Goal: Find specific page/section: Find specific page/section

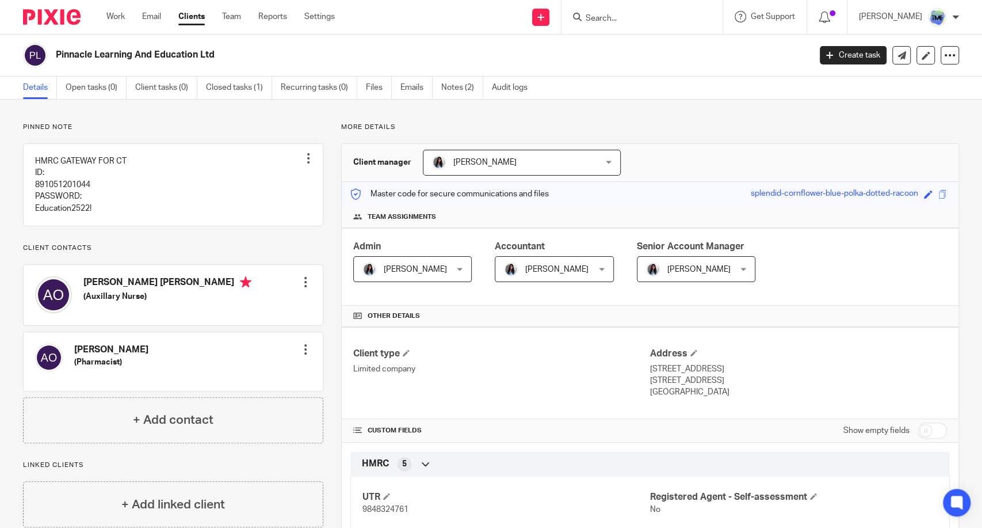
click at [600, 19] on div at bounding box center [640, 17] width 134 height 14
click at [631, 14] on input "Search" at bounding box center [637, 19] width 104 height 10
type input "ajiri"
click button "submit" at bounding box center [0, 0] width 0 height 0
click at [645, 43] on link at bounding box center [653, 44] width 143 height 17
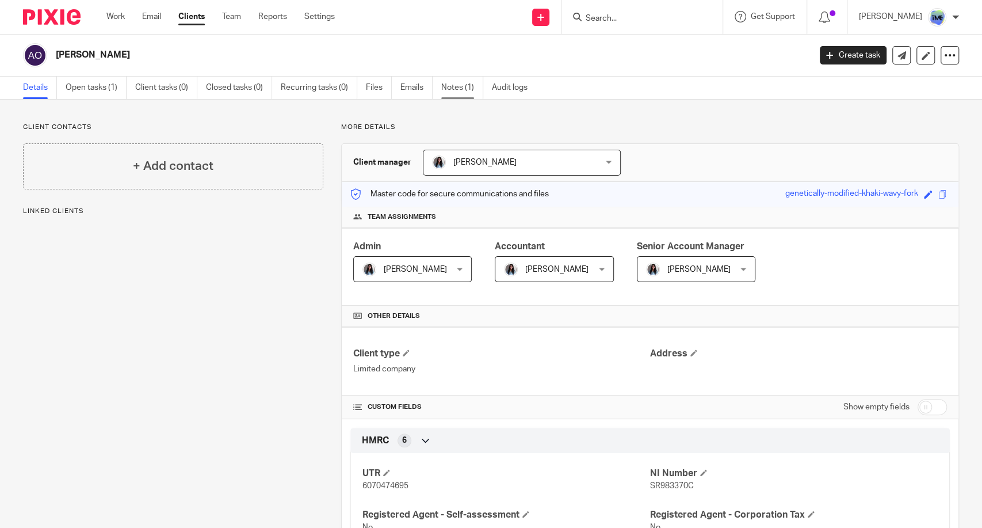
click at [456, 92] on link "Notes (1)" at bounding box center [462, 88] width 42 height 22
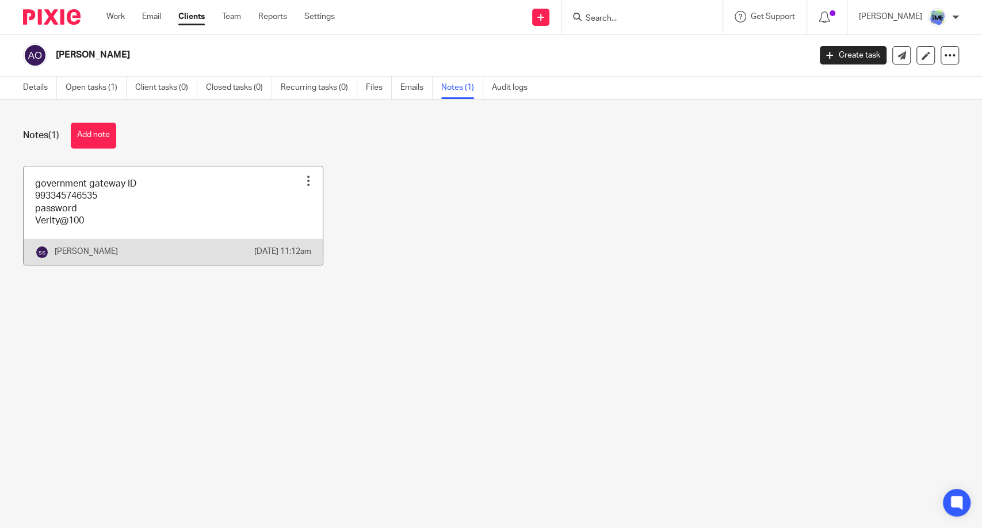
click at [146, 201] on link at bounding box center [173, 215] width 299 height 98
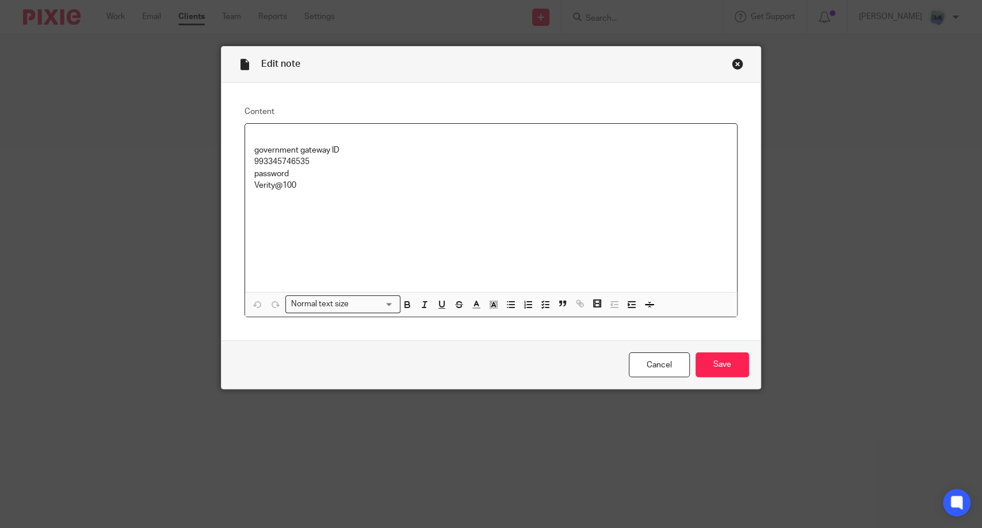
click at [296, 158] on p "993345746535" at bounding box center [491, 162] width 474 height 12
click at [295, 158] on p "993345746535" at bounding box center [491, 162] width 474 height 12
copy p "993345746535"
click at [254, 186] on p "Verity@100" at bounding box center [491, 186] width 474 height 12
click at [254, 185] on p "Verity@100" at bounding box center [491, 186] width 474 height 12
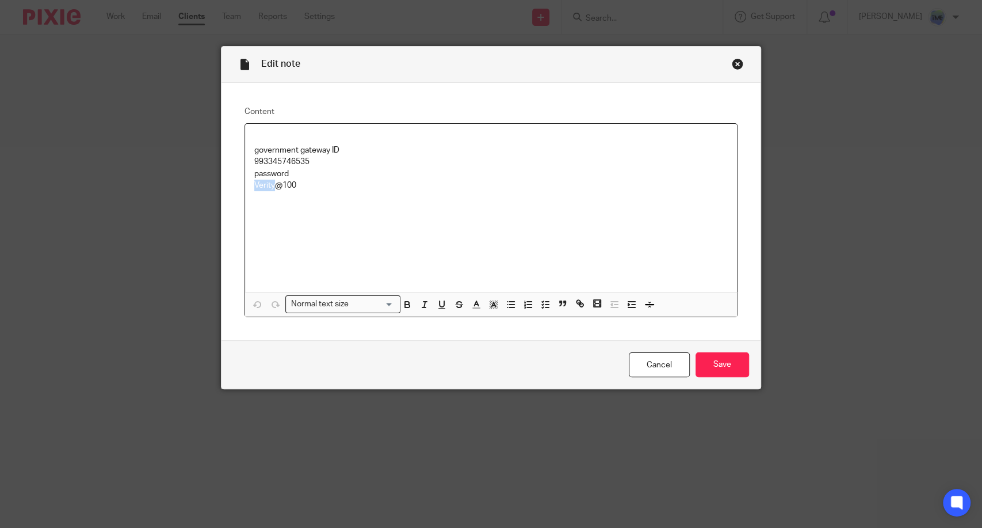
drag, startPoint x: 285, startPoint y: 174, endPoint x: 287, endPoint y: 186, distance: 12.8
click at [285, 175] on p "password" at bounding box center [491, 174] width 474 height 12
click at [287, 187] on p "Verity@100" at bounding box center [491, 186] width 474 height 12
copy p "Verity@100"
click at [653, 356] on link "Cancel" at bounding box center [659, 364] width 61 height 25
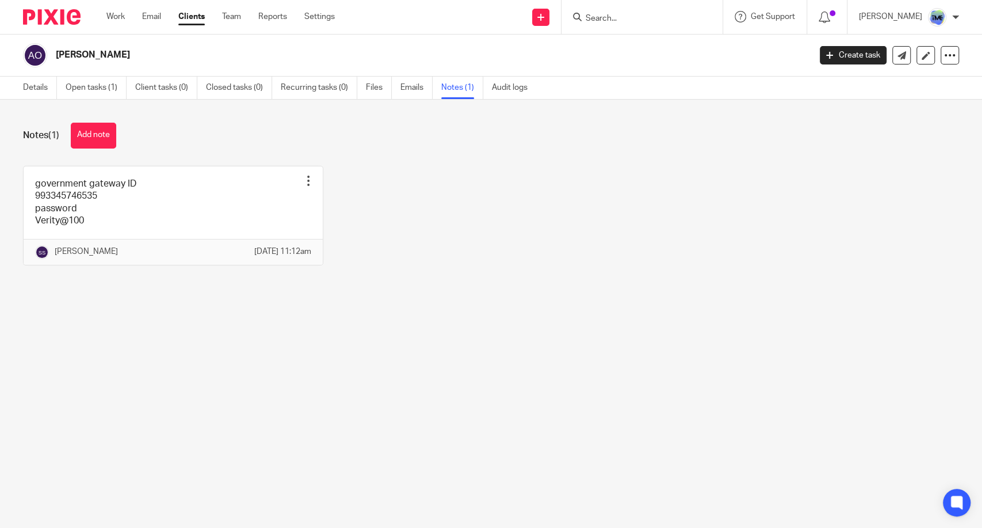
click at [623, 28] on div at bounding box center [642, 17] width 161 height 34
click at [623, 24] on input "Search" at bounding box center [637, 19] width 104 height 10
type input "pinnac"
click at [714, 49] on link at bounding box center [664, 44] width 164 height 17
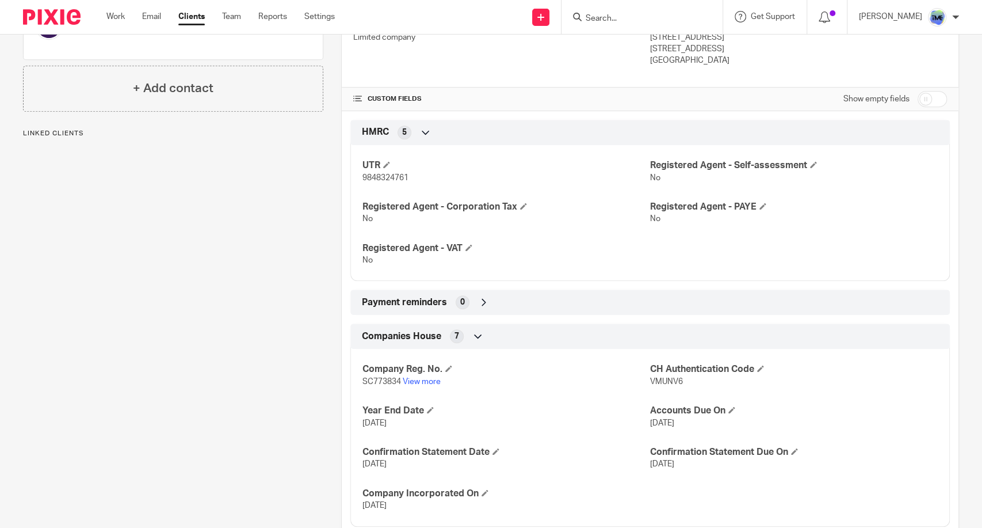
scroll to position [361, 0]
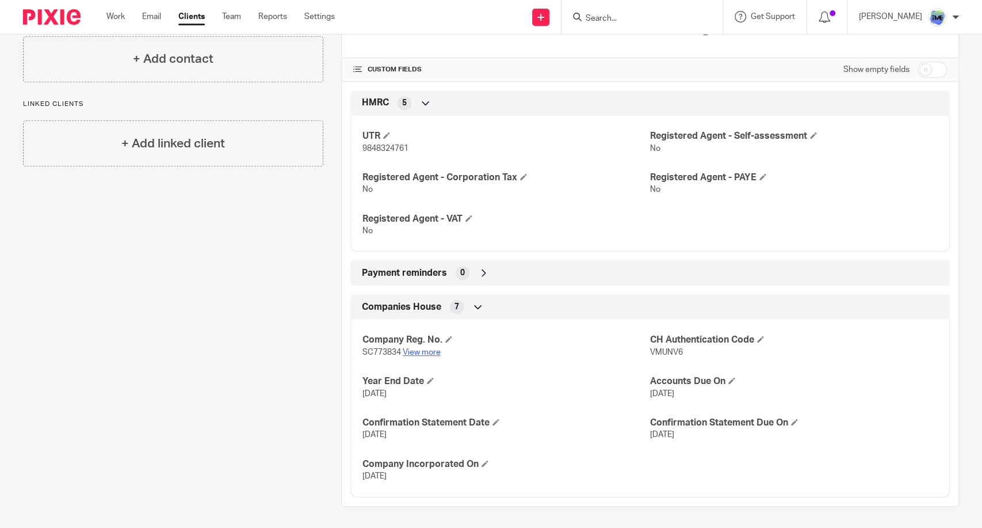
click at [430, 348] on link "View more" at bounding box center [422, 352] width 38 height 8
